Goal: Register for event/course

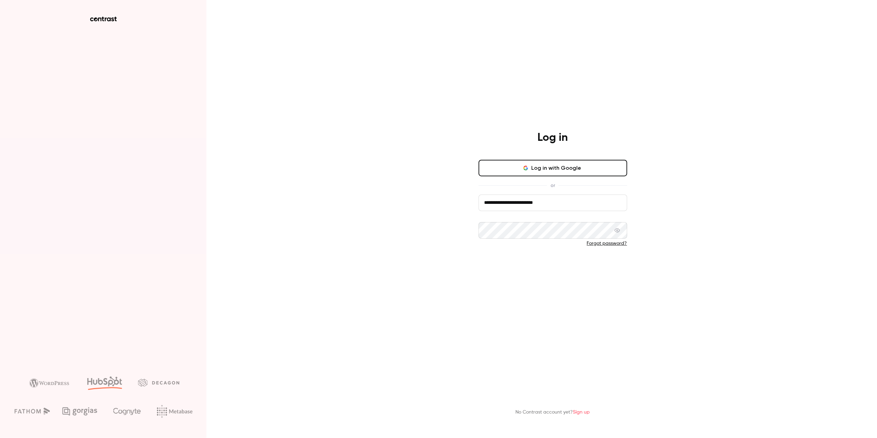
click at [486, 265] on button "Log in" at bounding box center [553, 266] width 149 height 17
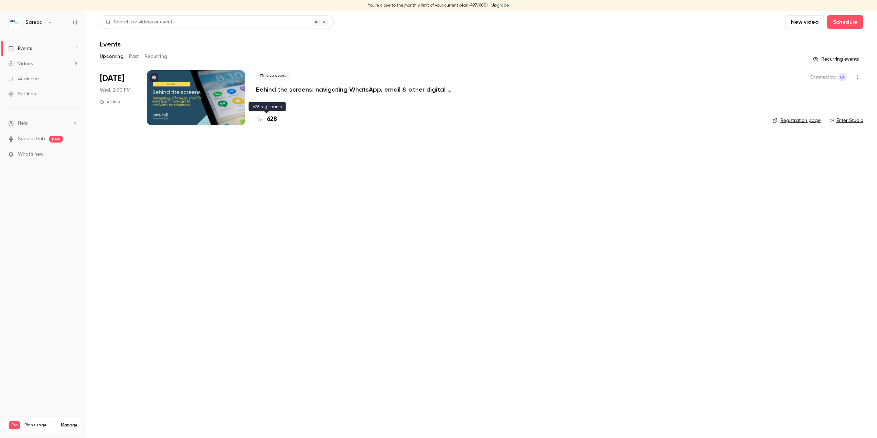
click at [273, 120] on h4 "628" at bounding box center [272, 119] width 10 height 9
